Goal: Transaction & Acquisition: Purchase product/service

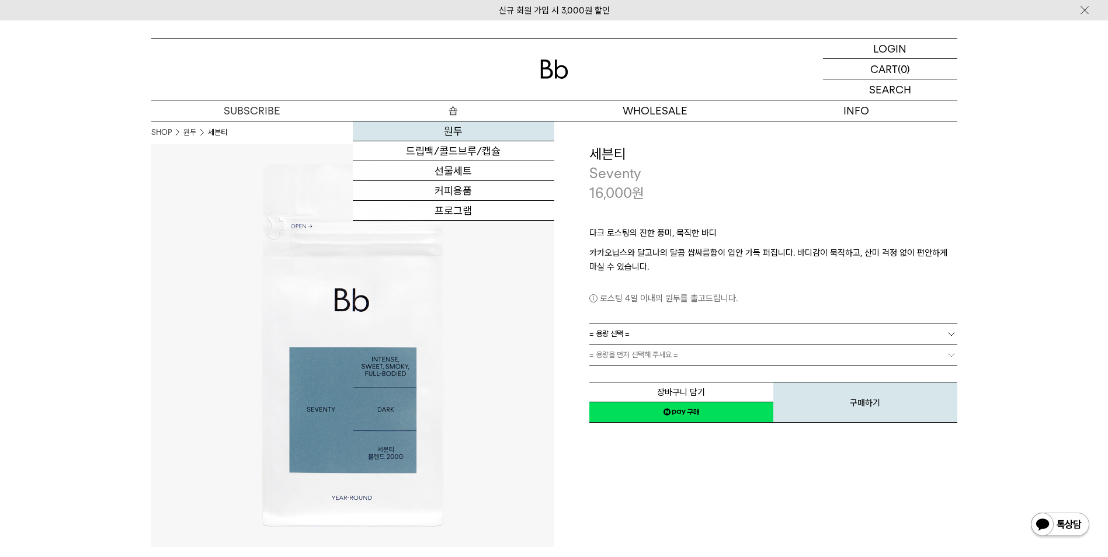
click at [454, 128] on link "원두" at bounding box center [454, 131] width 202 height 20
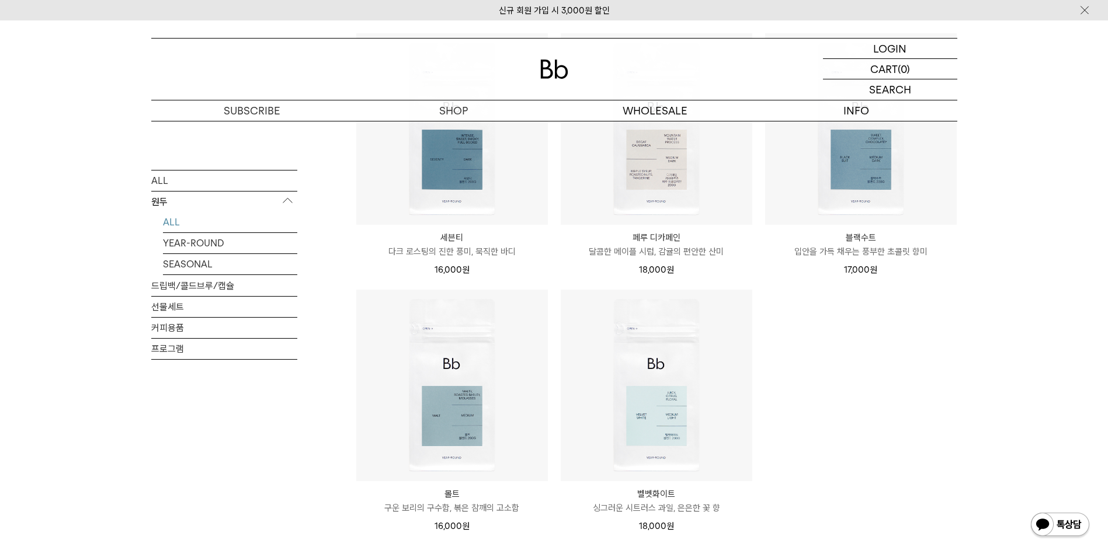
scroll to position [701, 0]
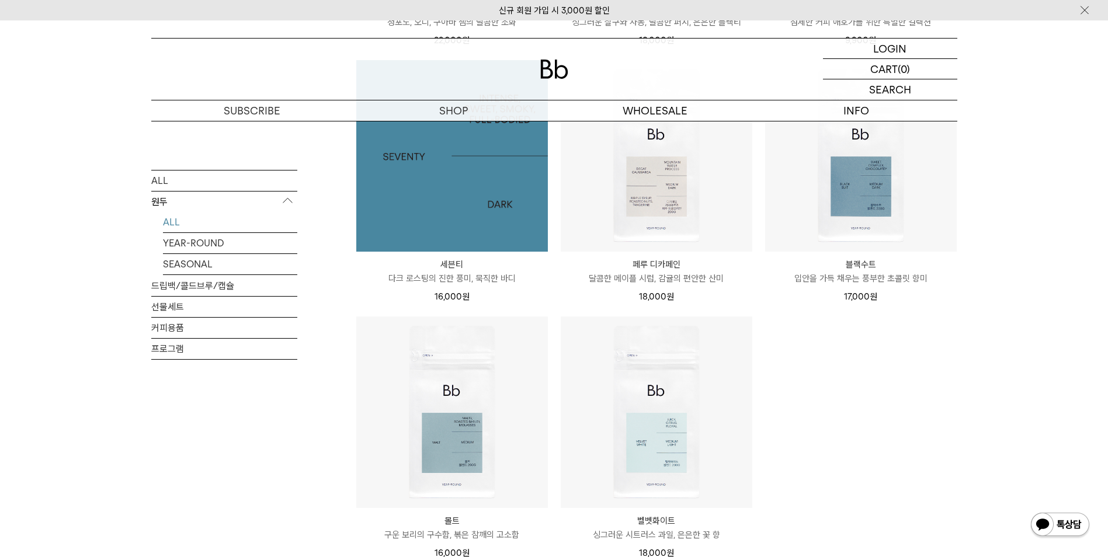
click at [454, 185] on img at bounding box center [452, 156] width 192 height 192
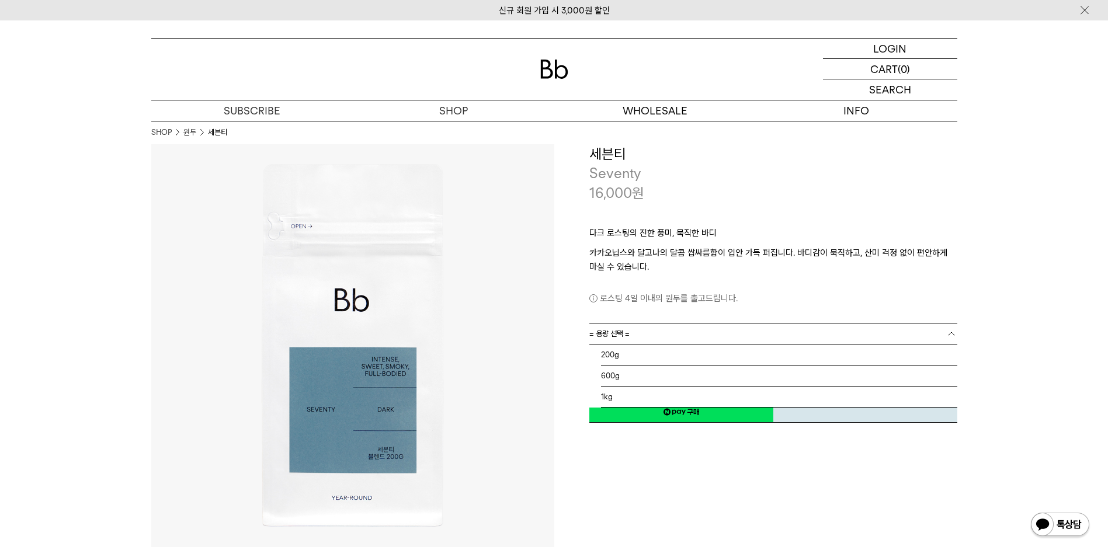
click at [947, 334] on b at bounding box center [952, 334] width 12 height 12
click at [682, 397] on li "1kg" at bounding box center [779, 397] width 356 height 21
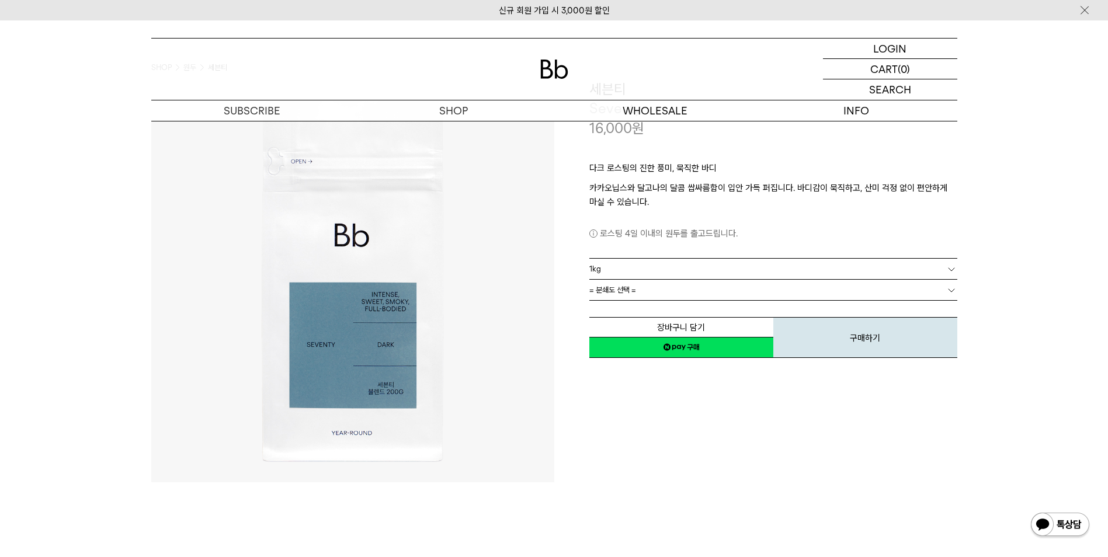
scroll to position [58, 0]
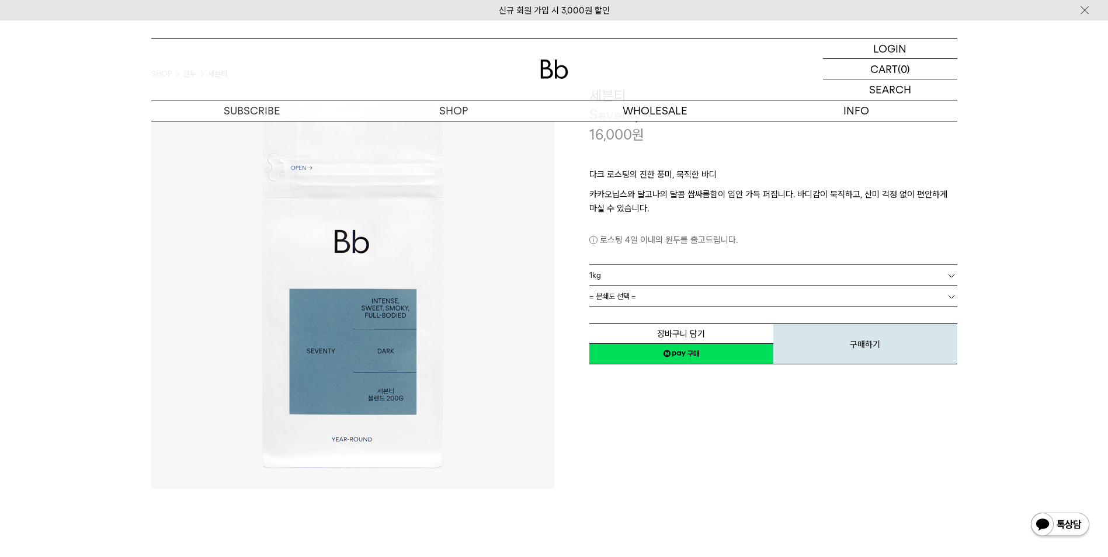
click at [949, 291] on b at bounding box center [952, 297] width 12 height 12
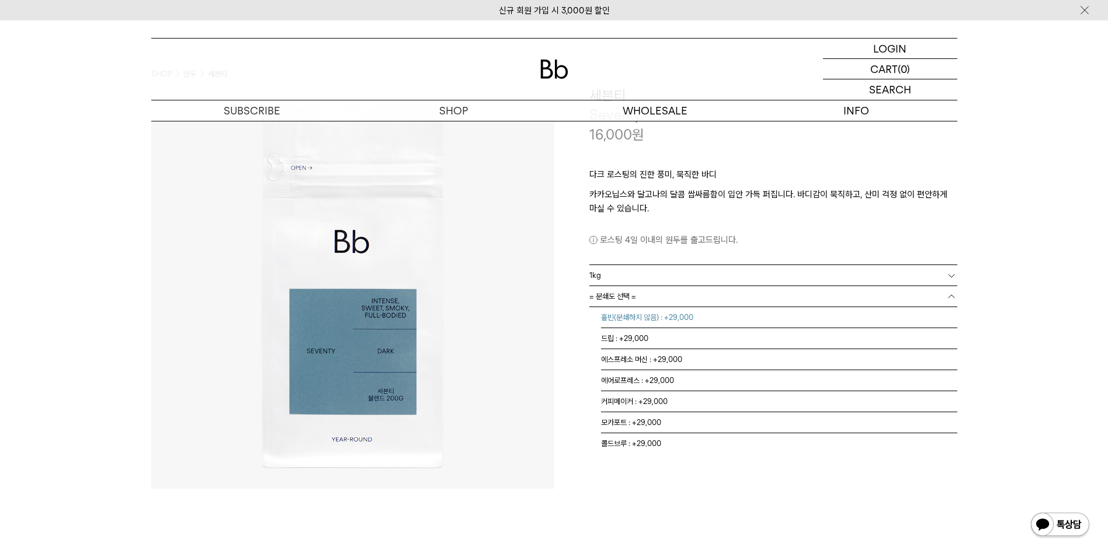
click at [676, 322] on li "홀빈(분쇄하지 않음) : +29,000" at bounding box center [779, 317] width 356 height 21
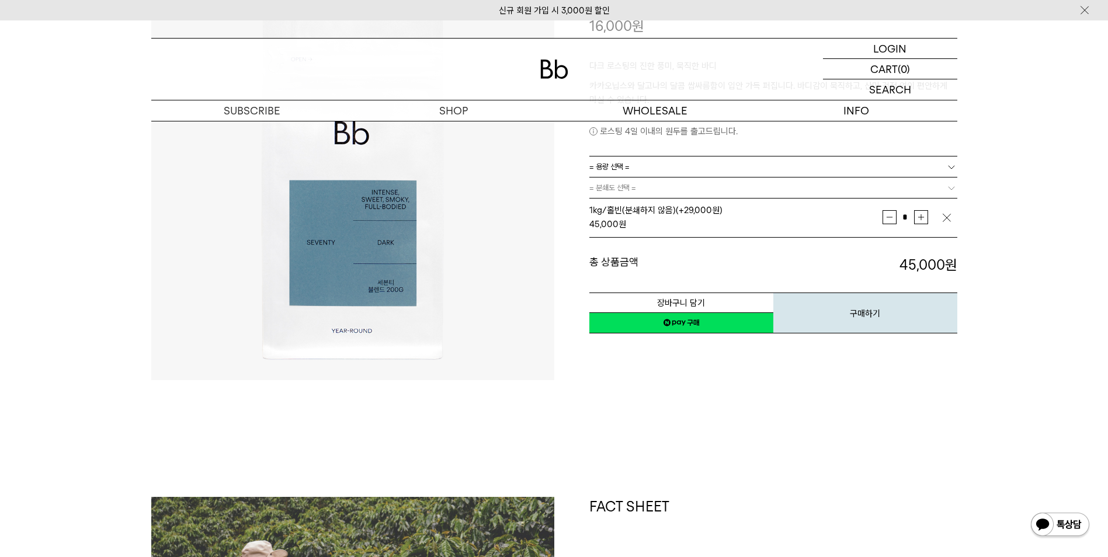
scroll to position [175, 0]
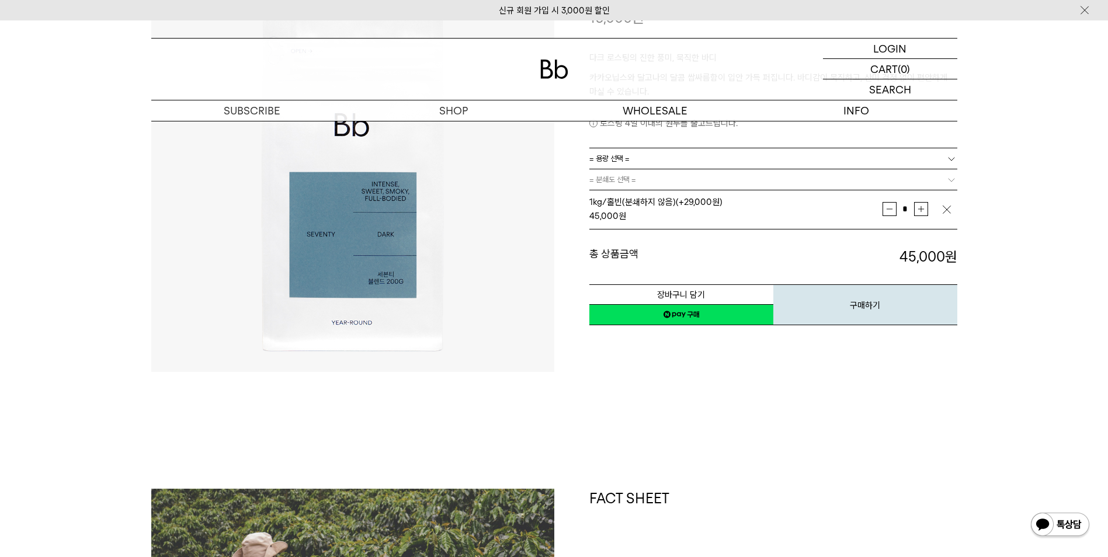
click at [689, 314] on link "네이버페이 구매하기" at bounding box center [681, 314] width 184 height 21
